Goal: Information Seeking & Learning: Learn about a topic

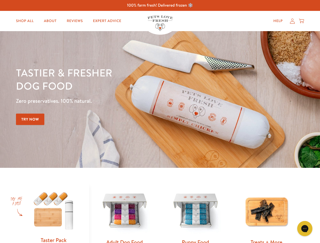
click at [160, 122] on div "Tastier & fresher dog food Zero preservatives. 100% natural. Try Now" at bounding box center [112, 99] width 192 height 67
click at [305, 229] on icon "Gorgias live chat" at bounding box center [304, 228] width 5 height 5
